Goal: Task Accomplishment & Management: Manage account settings

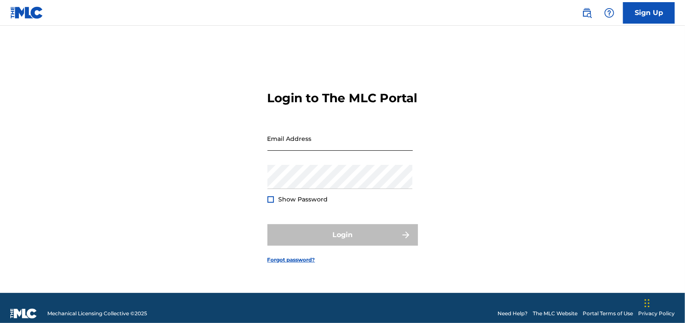
click at [300, 141] on input "Email Address" at bounding box center [339, 138] width 145 height 25
type input "[EMAIL_ADDRESS][DOMAIN_NAME]"
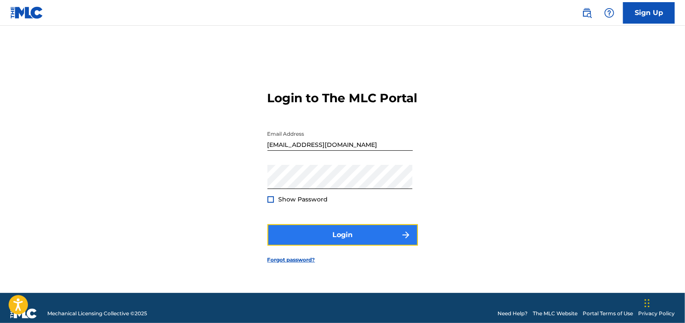
click at [325, 245] on button "Login" at bounding box center [342, 234] width 150 height 21
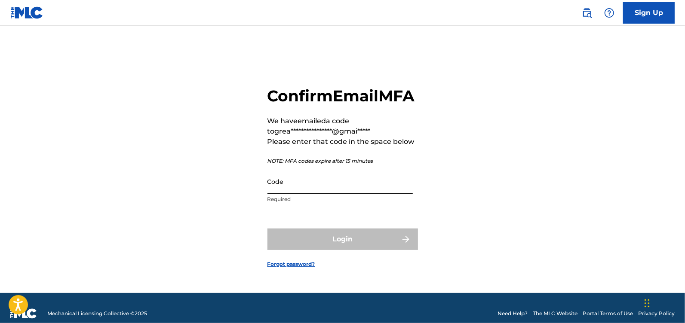
click at [295, 194] on input "Code" at bounding box center [339, 181] width 145 height 25
paste input "169049"
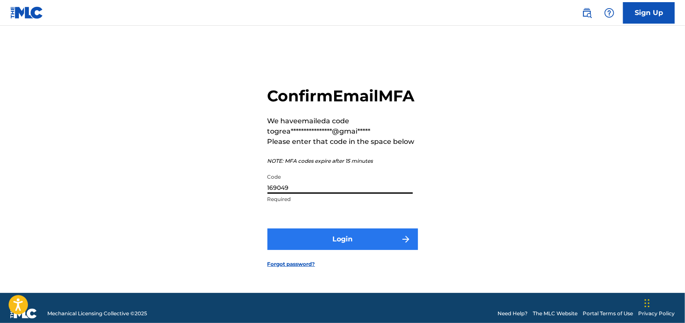
type input "169049"
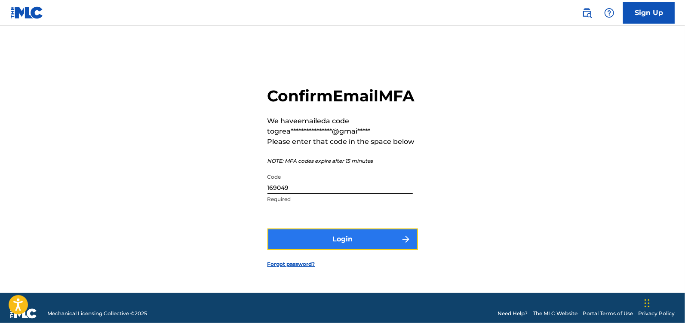
click at [337, 250] on button "Login" at bounding box center [342, 239] width 150 height 21
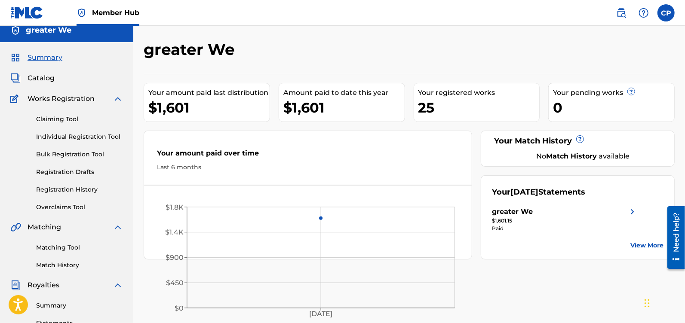
scroll to position [4, 0]
